Goal: Find specific page/section: Find specific page/section

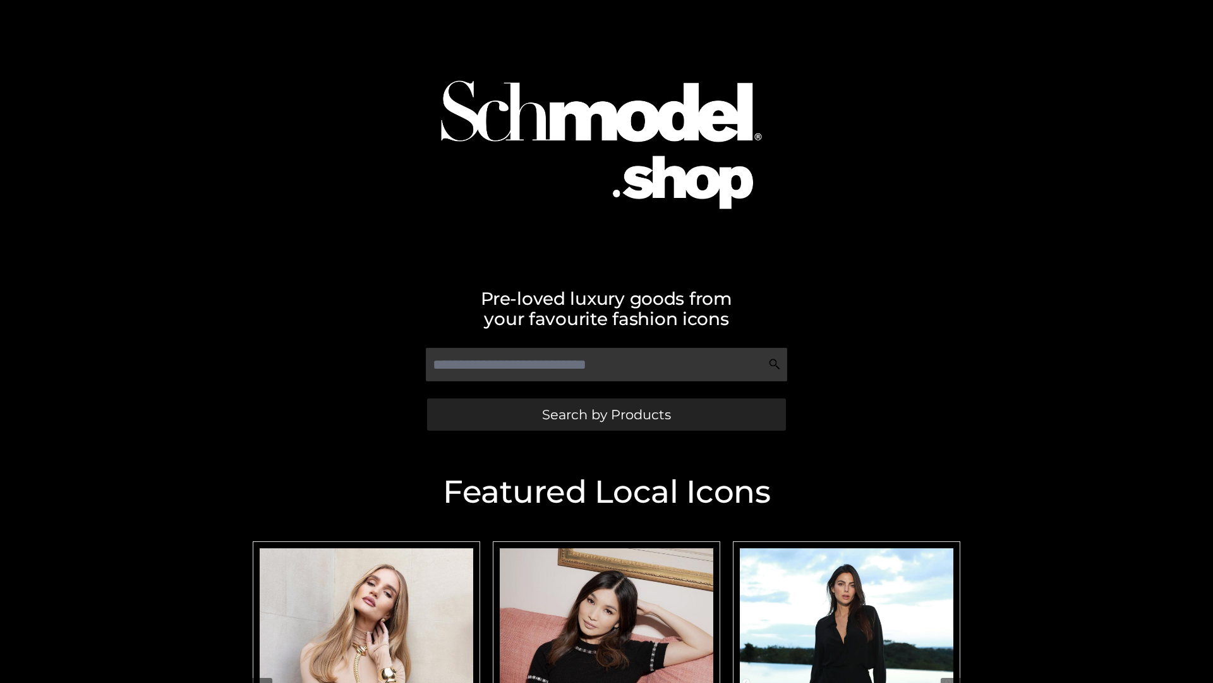
click at [606, 414] on span "Search by Products" at bounding box center [606, 414] width 129 height 13
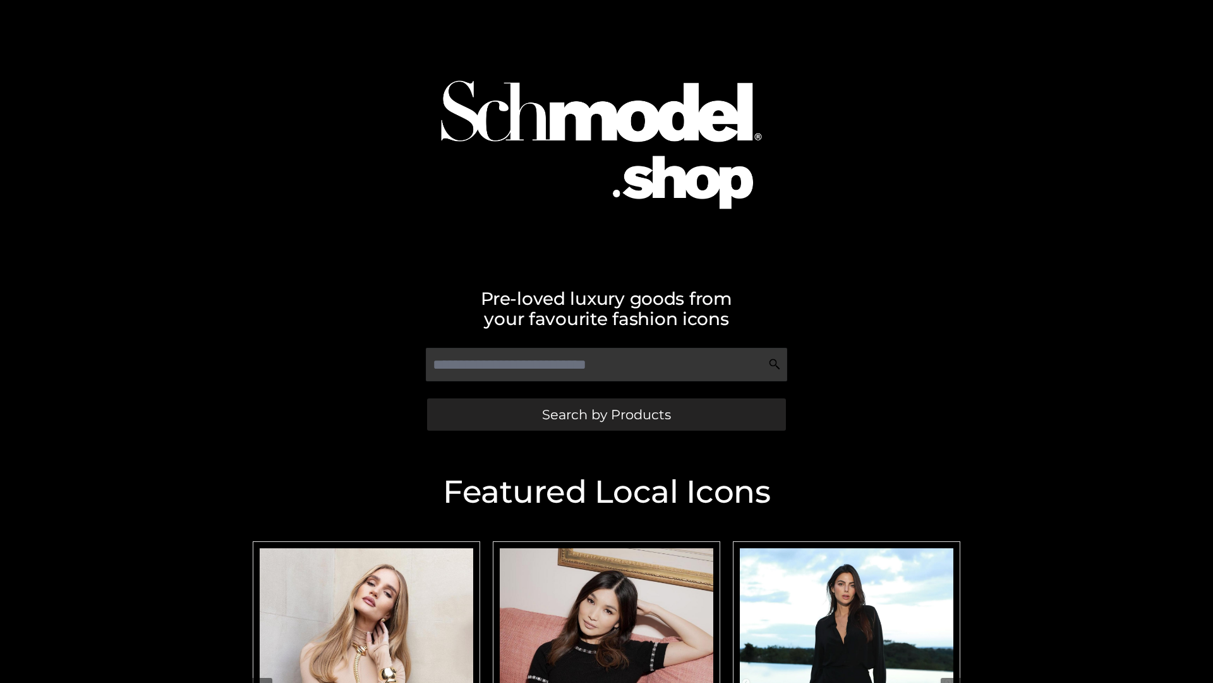
click at [606, 414] on span "Search by Products" at bounding box center [606, 414] width 129 height 13
